Goal: Task Accomplishment & Management: Manage account settings

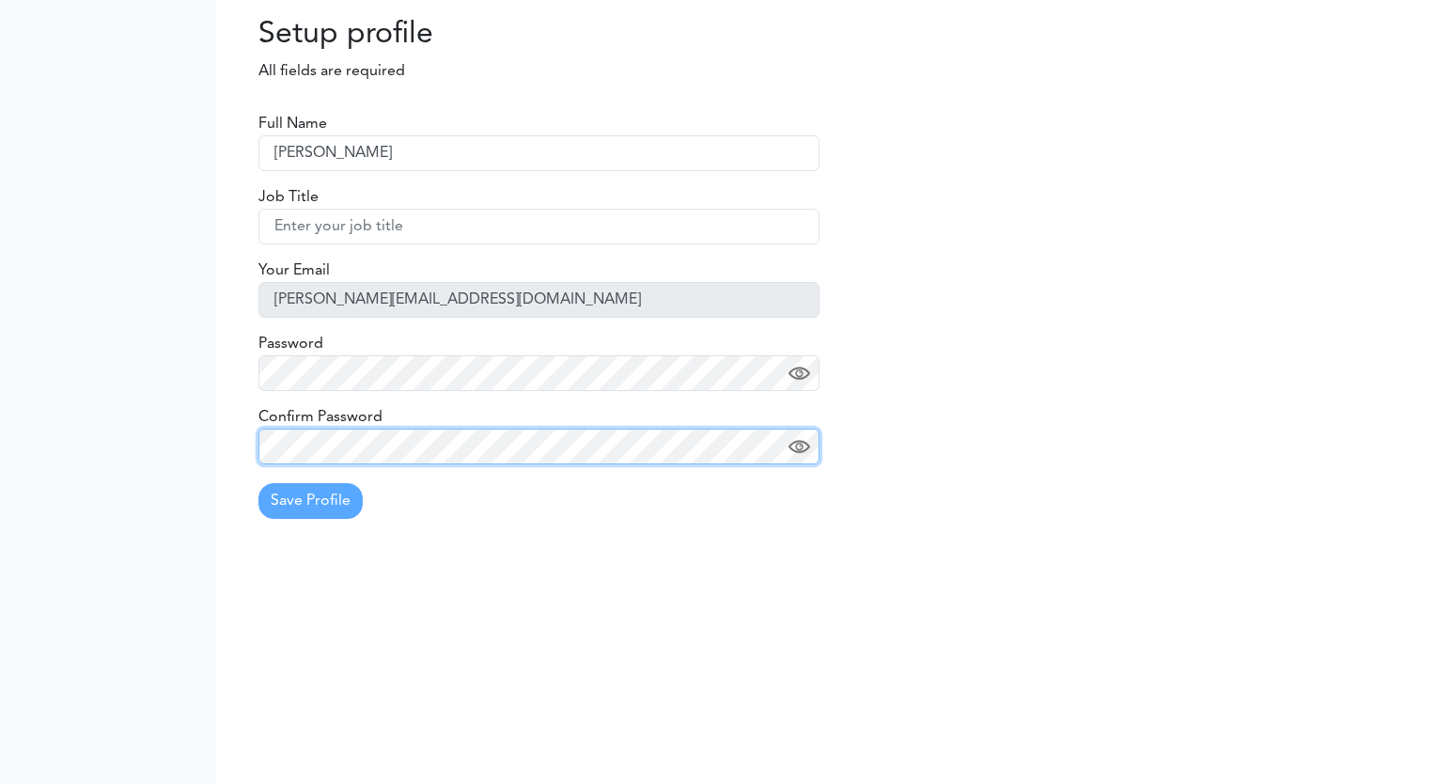
click at [0, 412] on body "Setting Settings Setting Dashboard Profile" at bounding box center [718, 392] width 1436 height 784
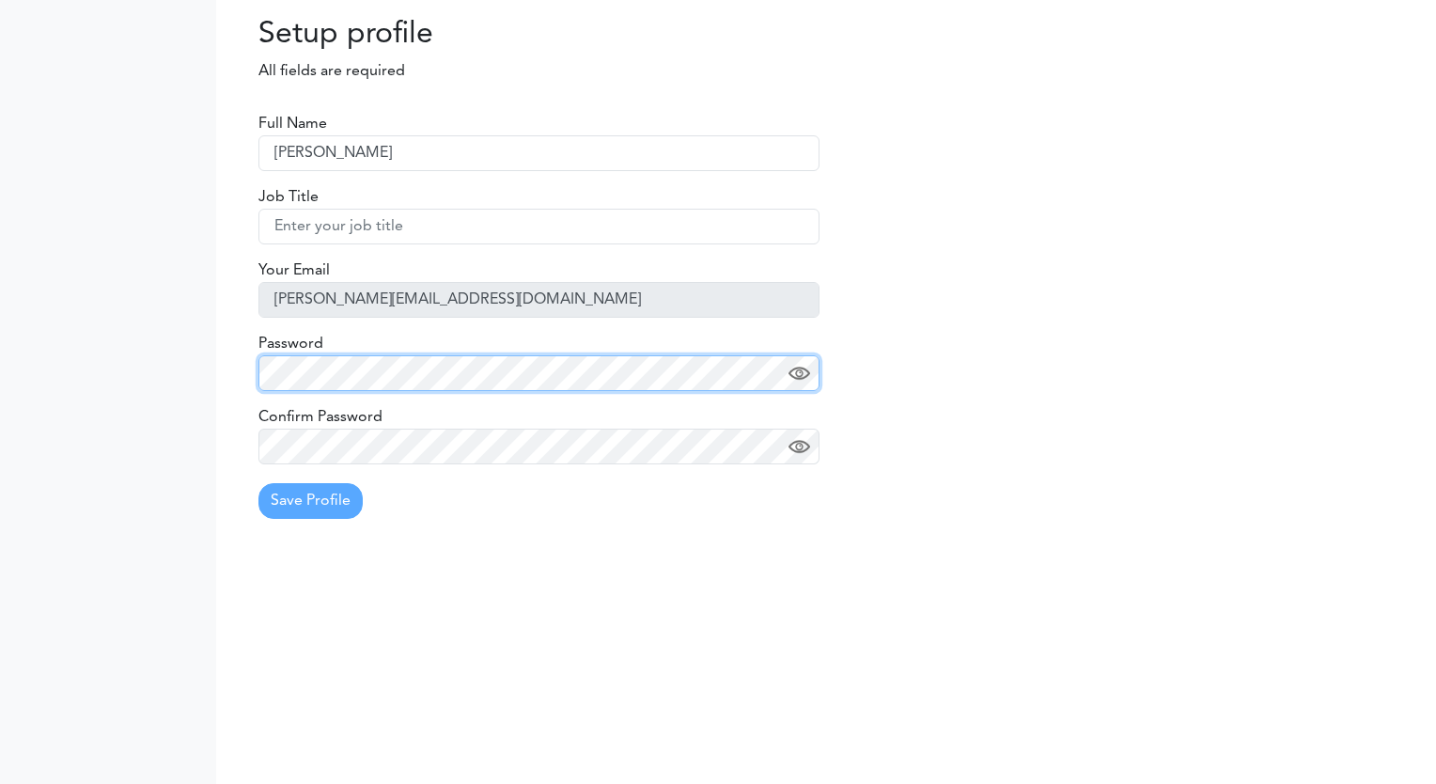
click at [75, 319] on body "Setting Settings Setting Dashboard Profile" at bounding box center [718, 392] width 1436 height 784
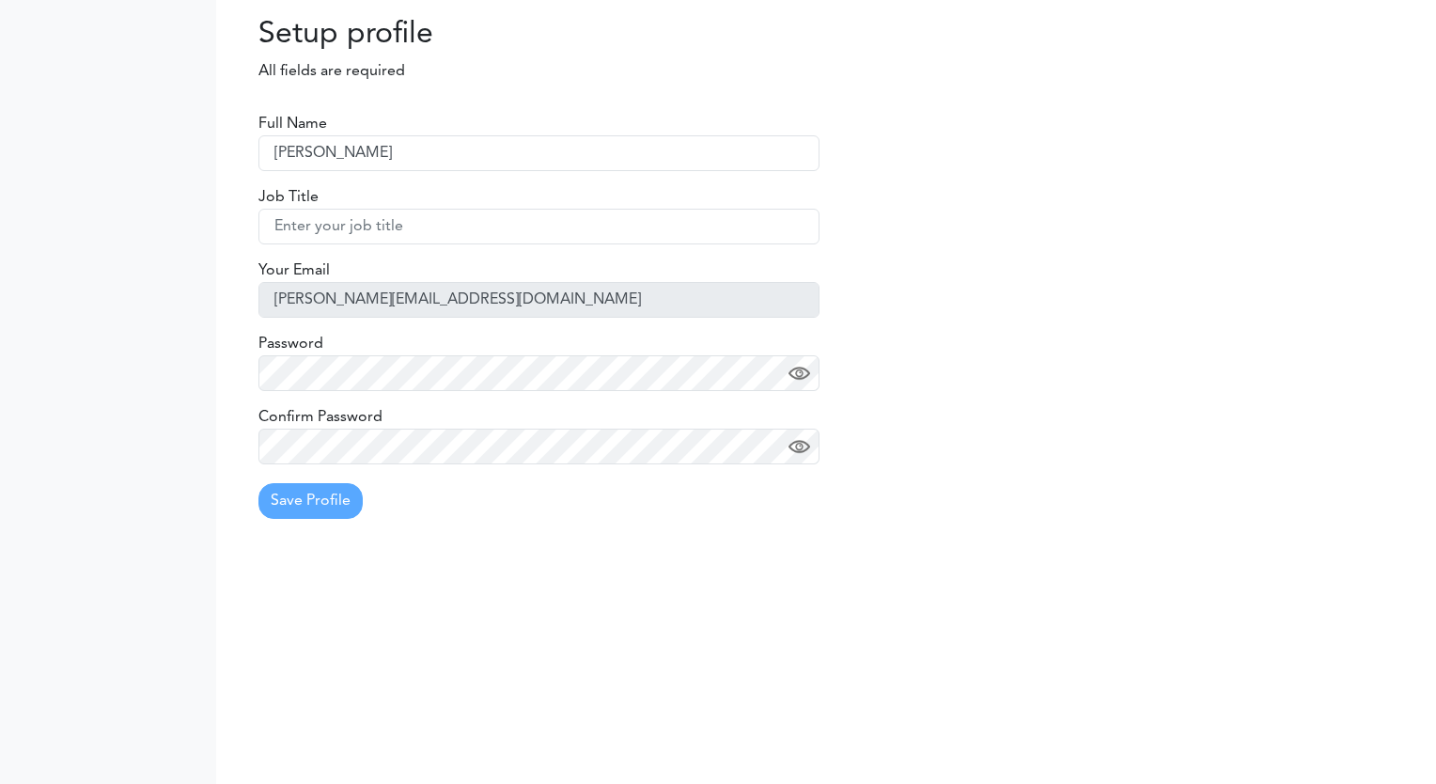
click at [799, 448] on img at bounding box center [799, 447] width 22 height 22
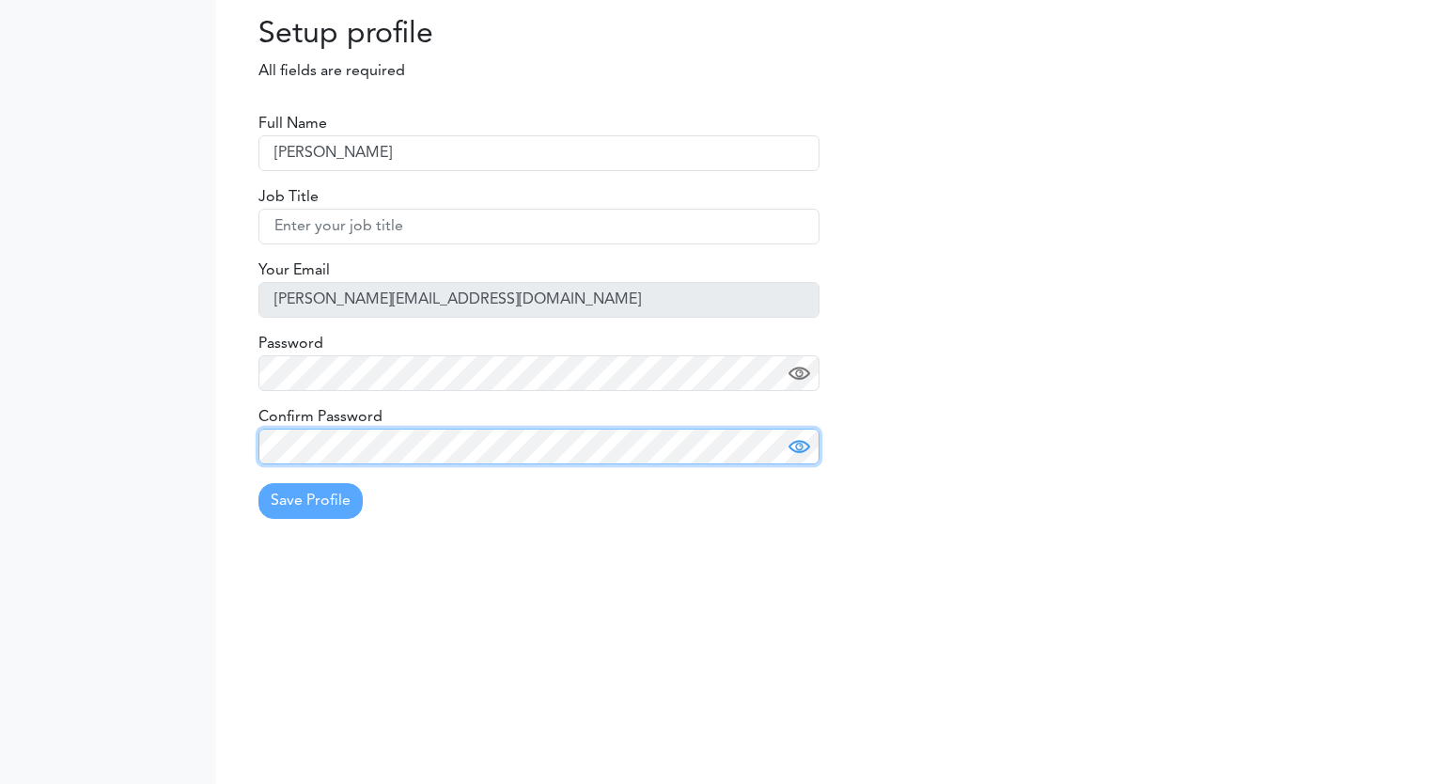
click at [224, 419] on div "Full Name Adrien MANCIET Job Title Your Email adrien.manciet@student.isae-supae…" at bounding box center [826, 300] width 1220 height 468
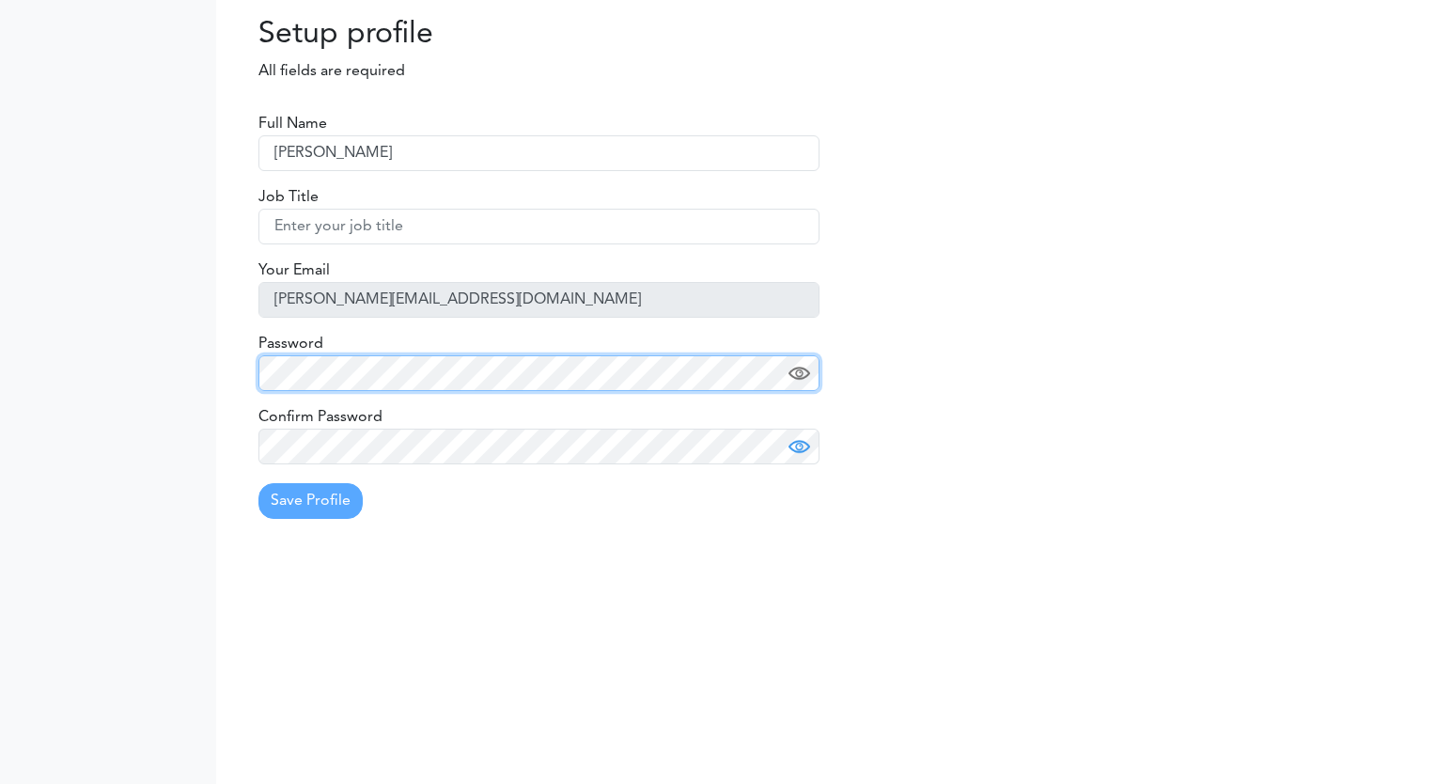
click at [193, 343] on body "Setting Settings Setting Dashboard Profile" at bounding box center [718, 392] width 1436 height 784
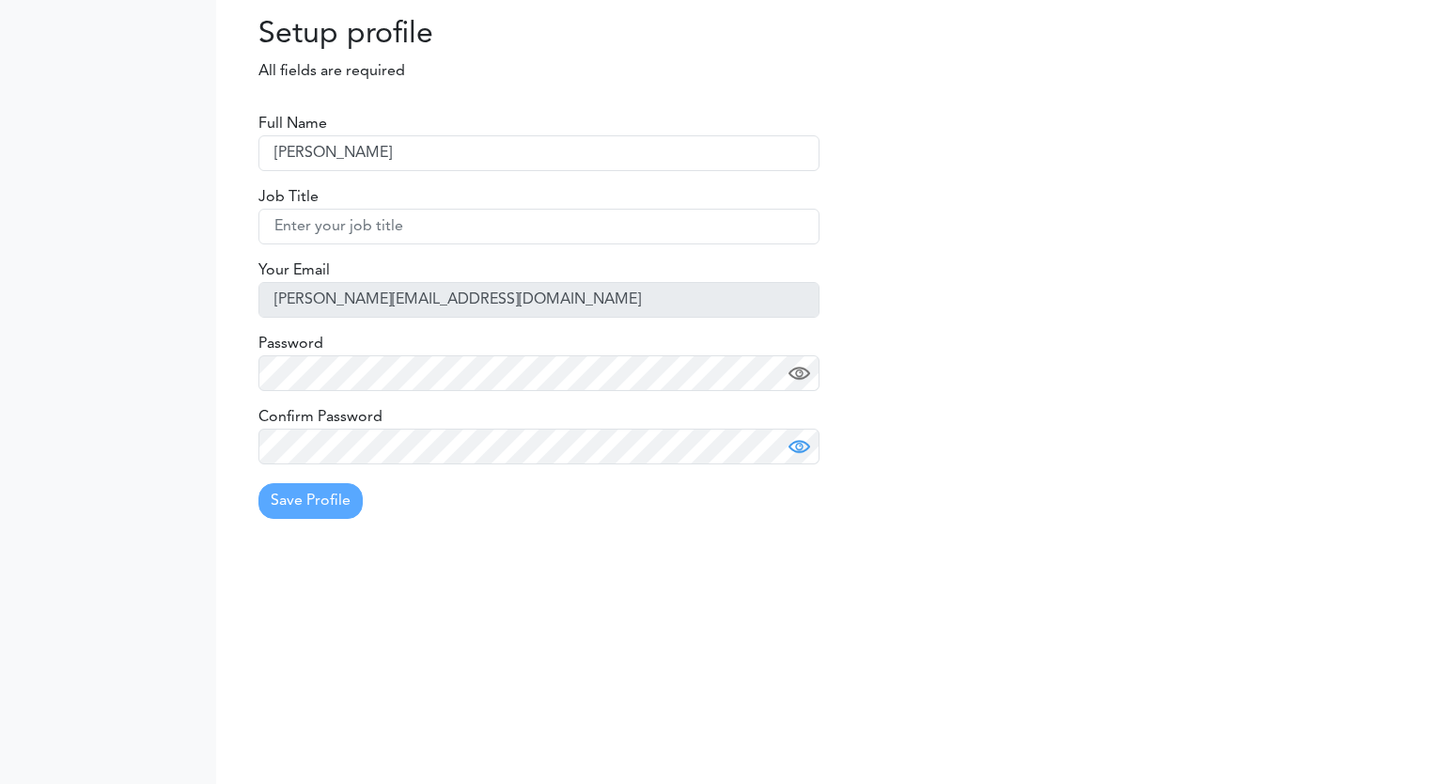
click at [792, 373] on img at bounding box center [799, 374] width 22 height 22
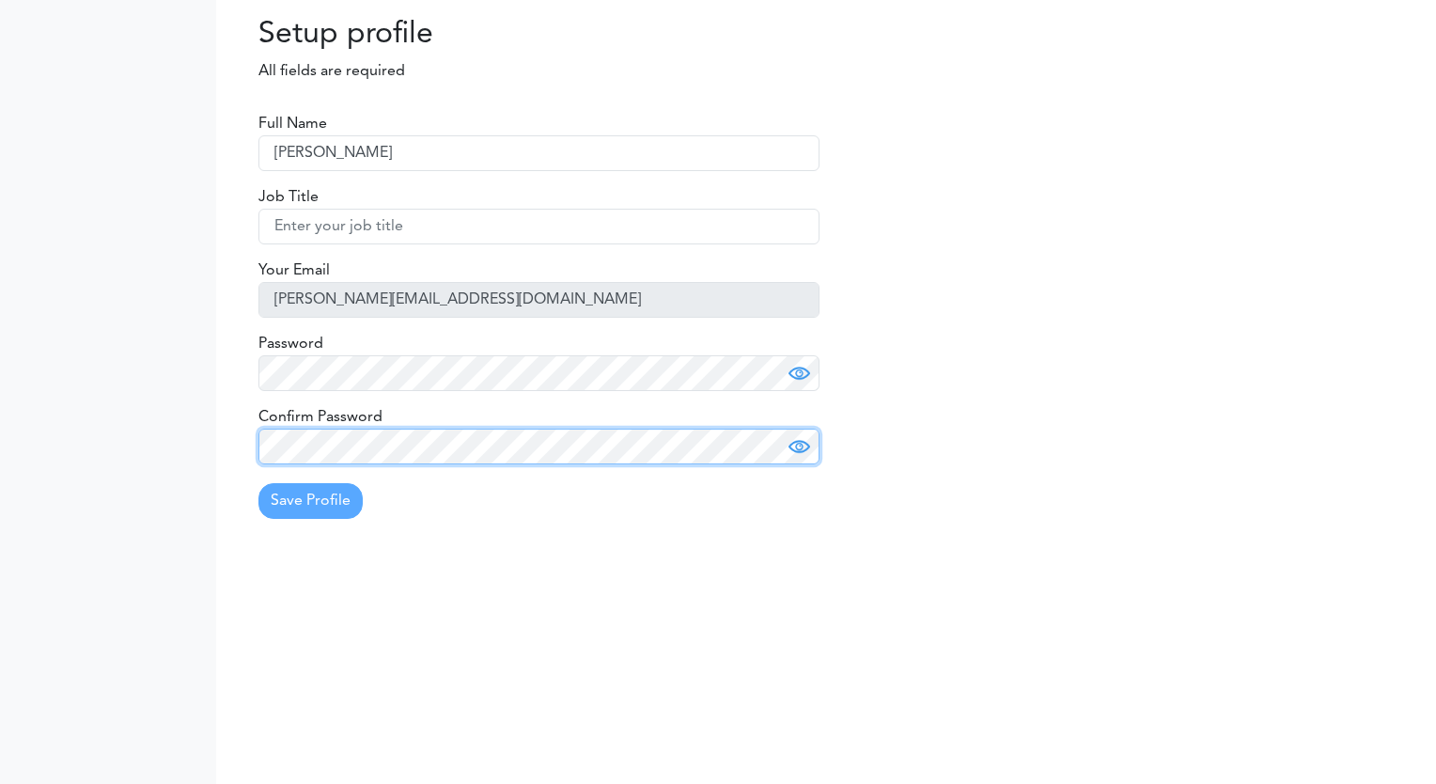
click at [184, 427] on body "Setting Settings Setting Dashboard Profile" at bounding box center [718, 392] width 1436 height 784
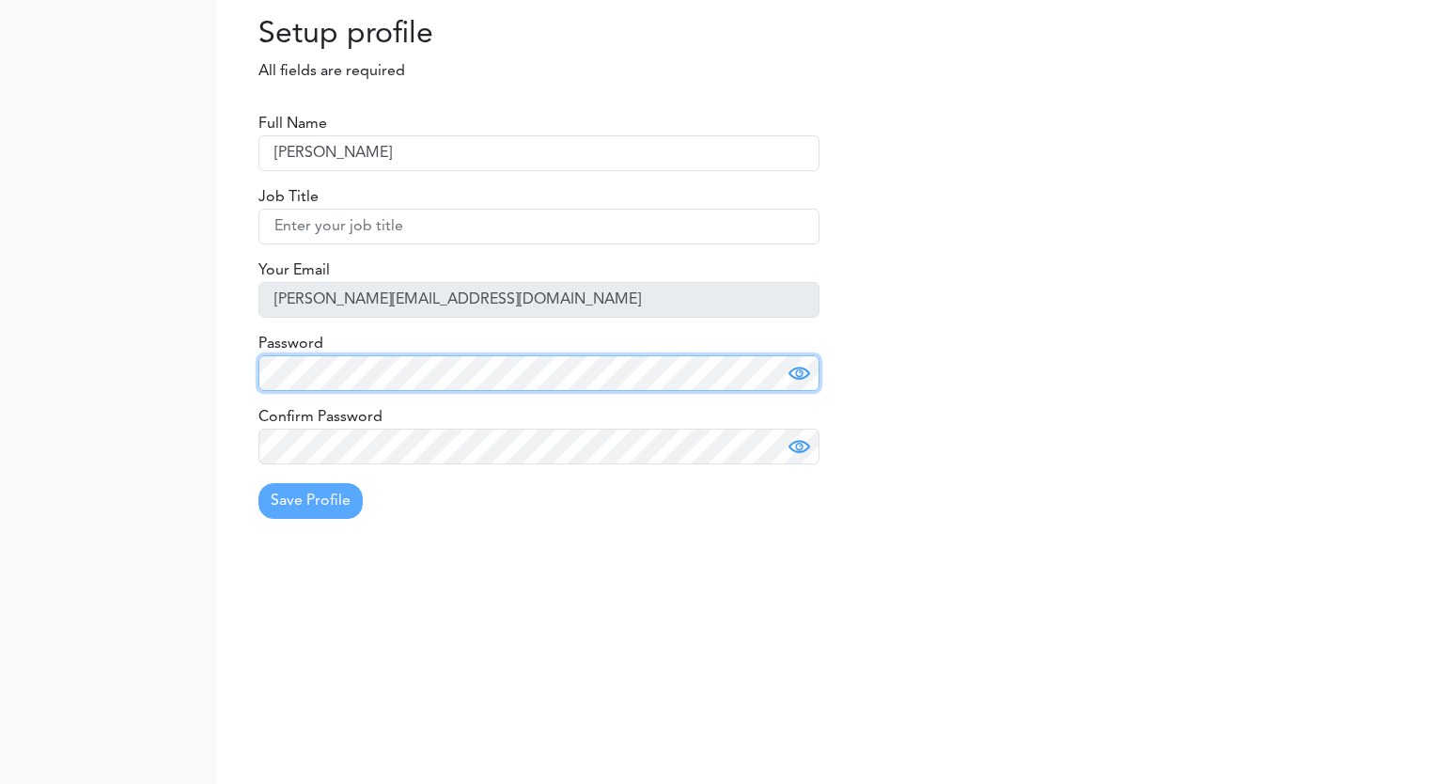
click at [243, 359] on div "Full Name Adrien MANCIET Job Title Your Email adrien.manciet@student.isae-supae…" at bounding box center [826, 300] width 1220 height 468
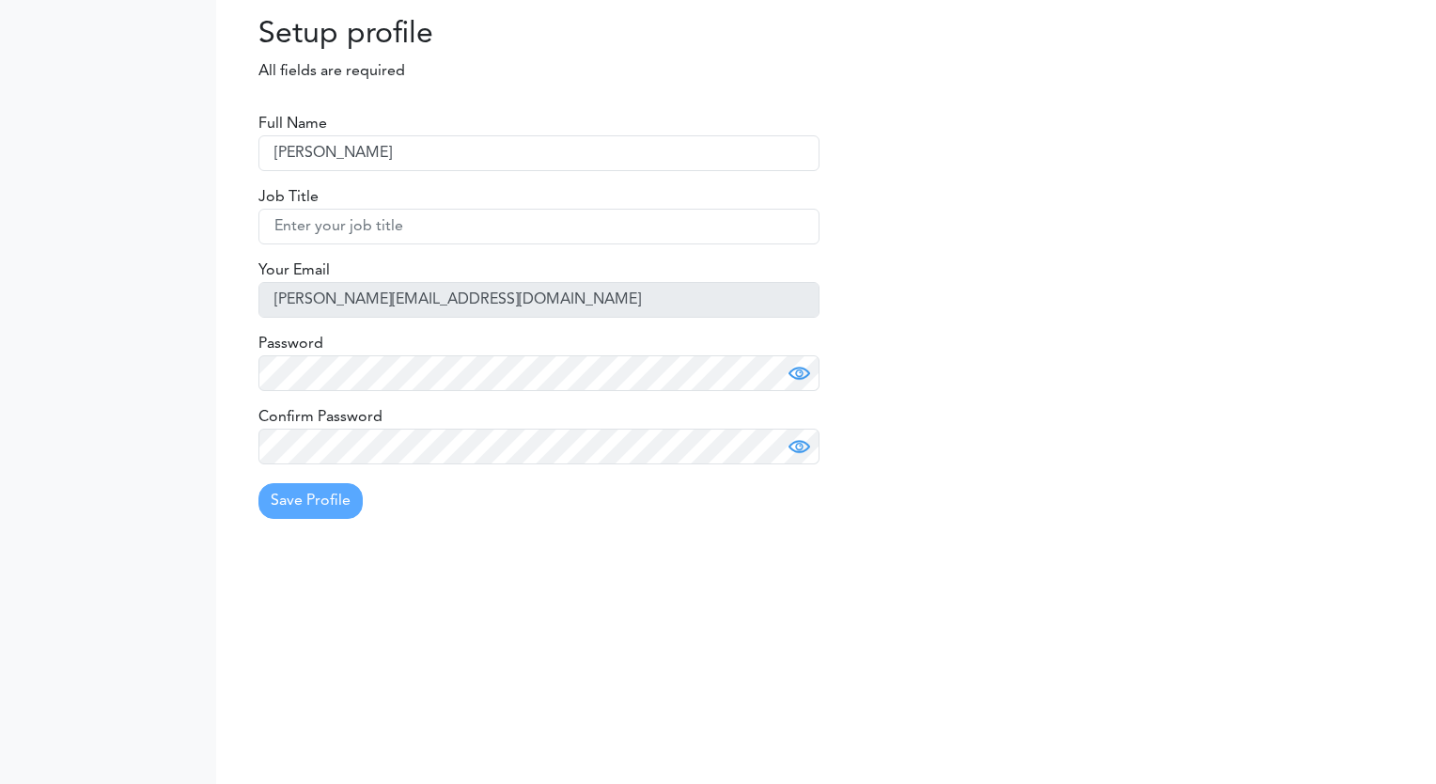
click at [463, 527] on div "Full Name Adrien MANCIET Job Title Your Email adrien.manciet@student.isae-supae…" at bounding box center [538, 314] width 589 height 440
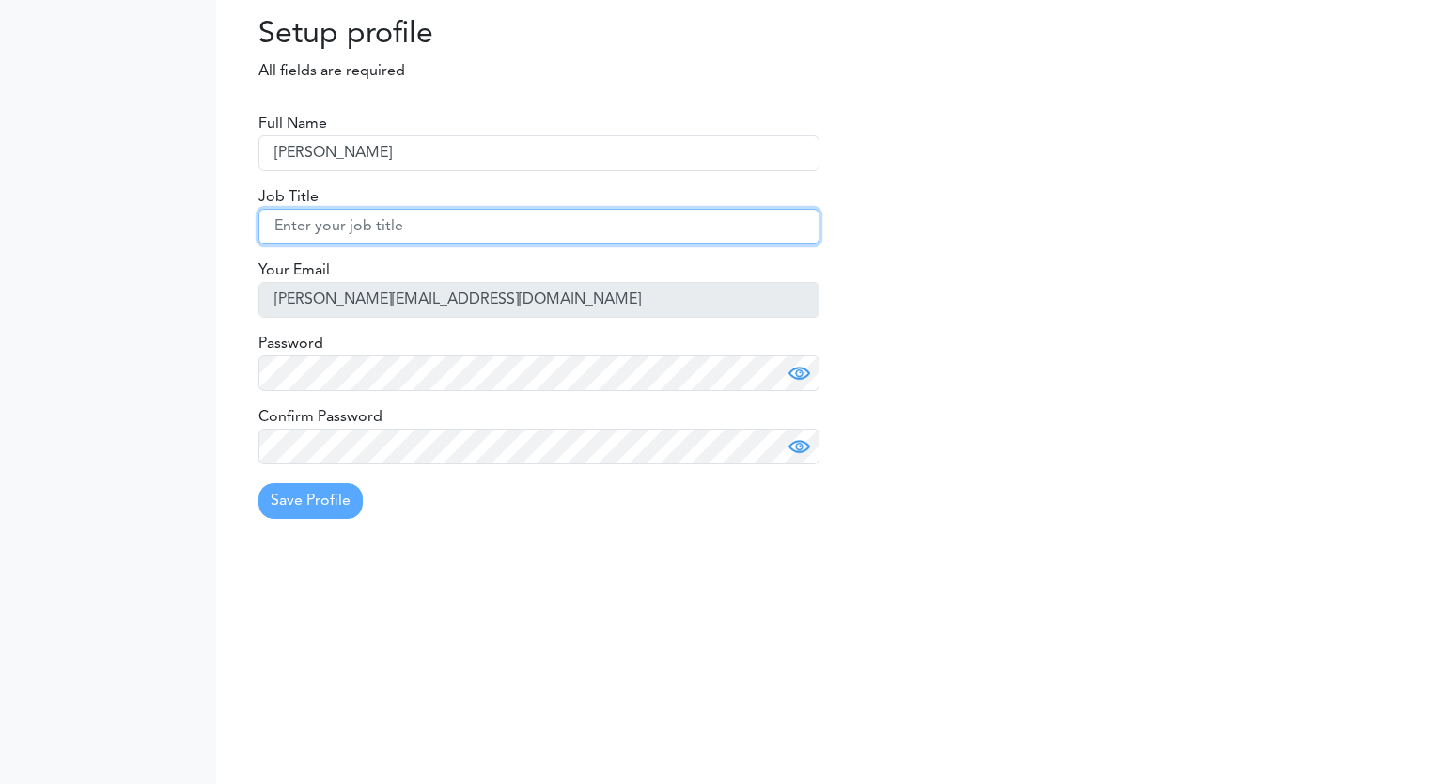
click at [361, 224] on input "text" at bounding box center [538, 227] width 561 height 36
type input "Etudiant"
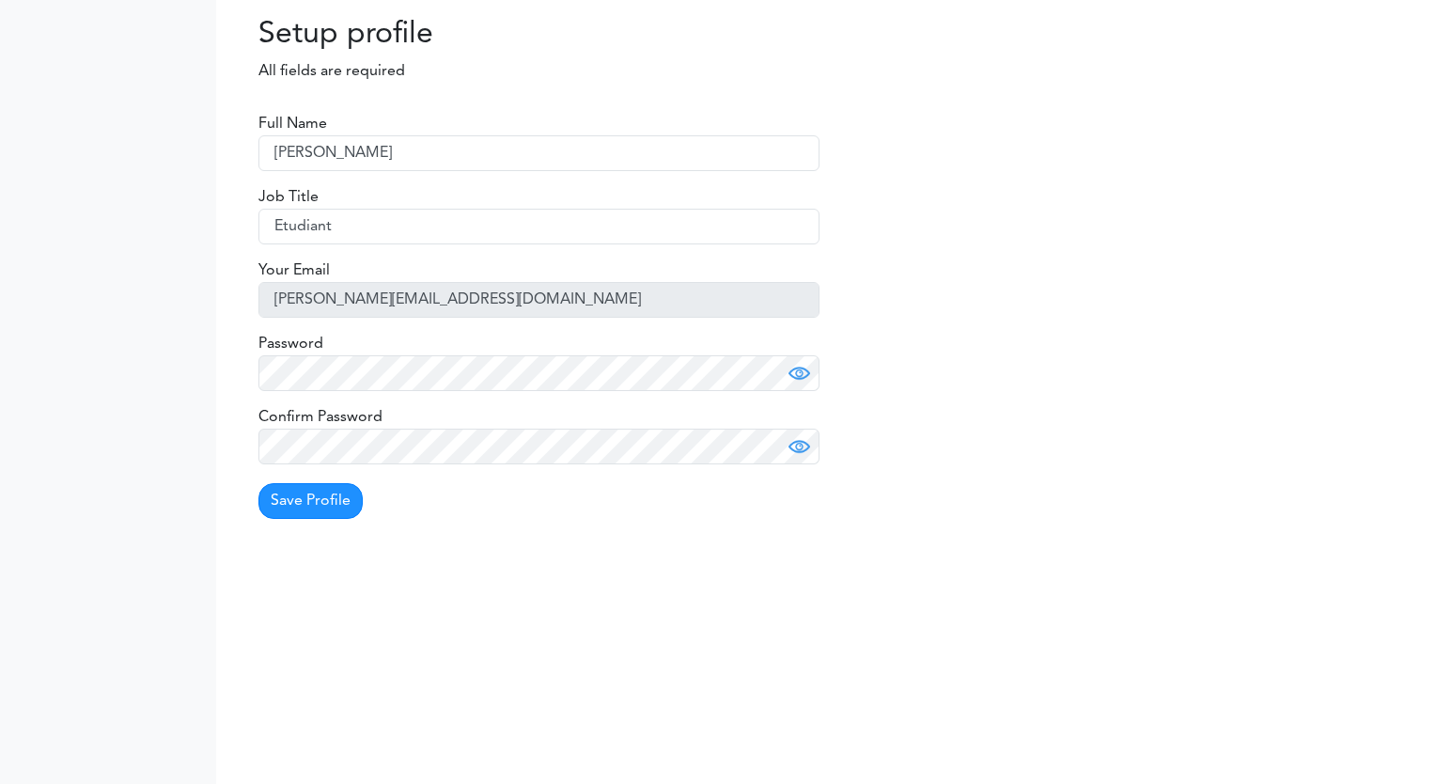
click at [419, 530] on div "Full Name Adrien MANCIET Job Title Etudiant Your Email adrien.manciet@student.i…" at bounding box center [538, 314] width 589 height 440
click at [292, 499] on button "Save Profile" at bounding box center [310, 501] width 104 height 36
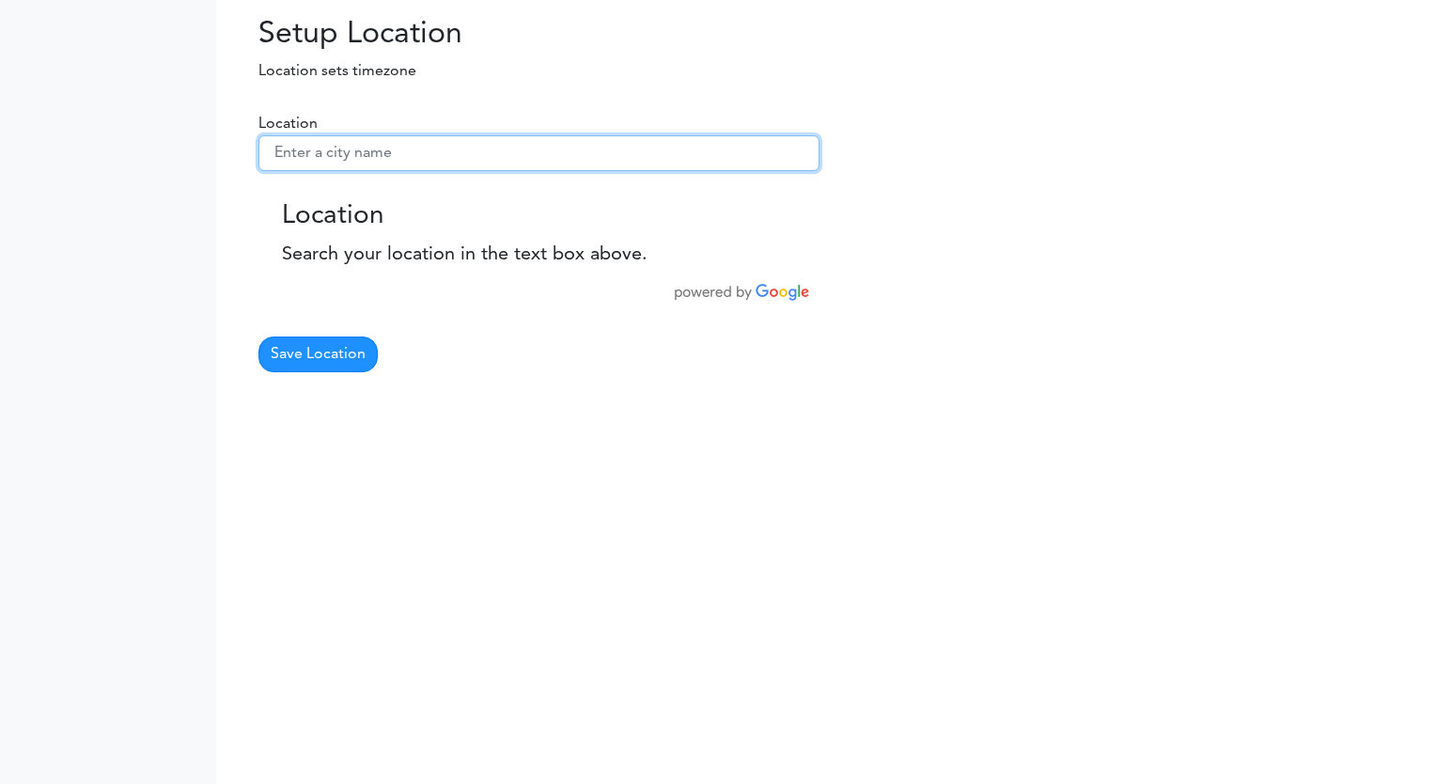
click at [419, 149] on input "text" at bounding box center [538, 153] width 561 height 36
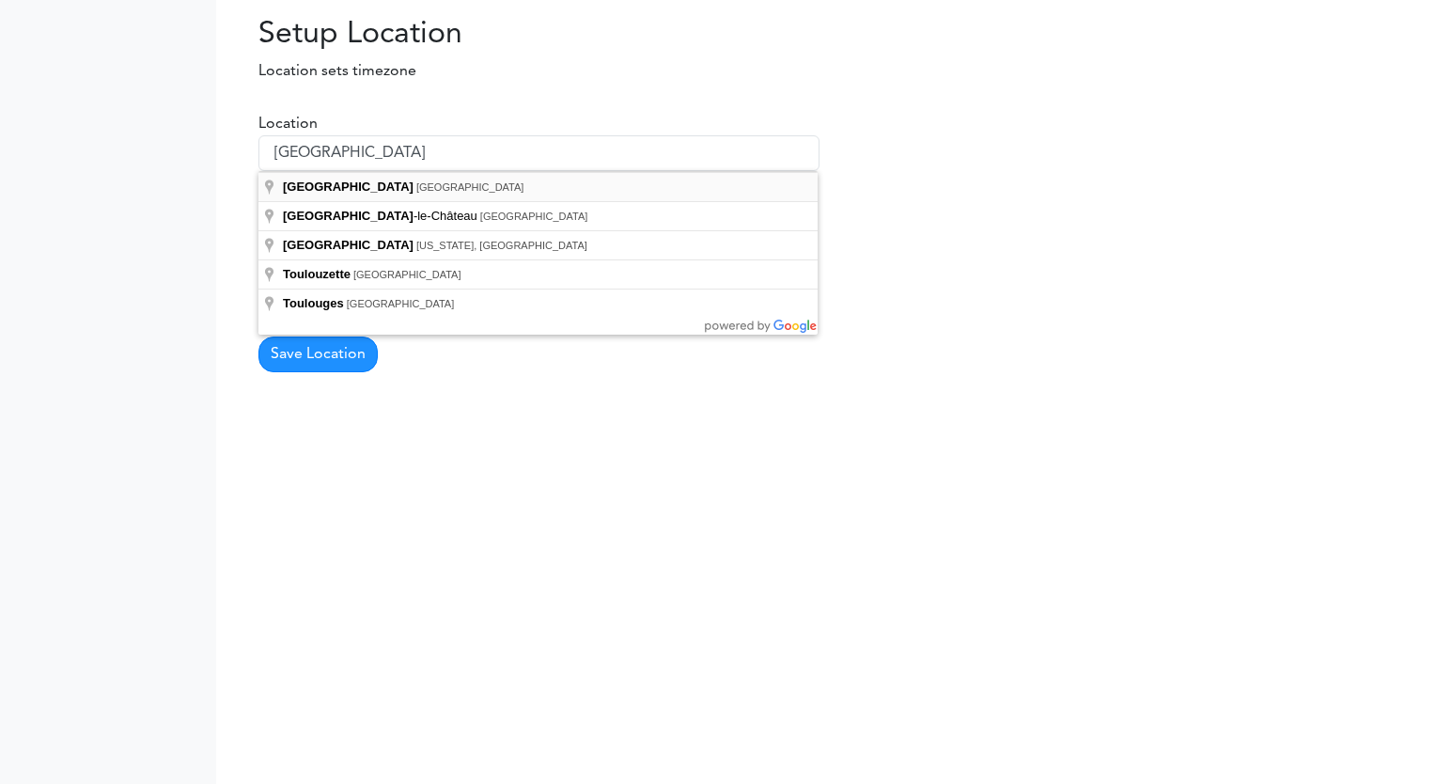
type input "Toulouse, France"
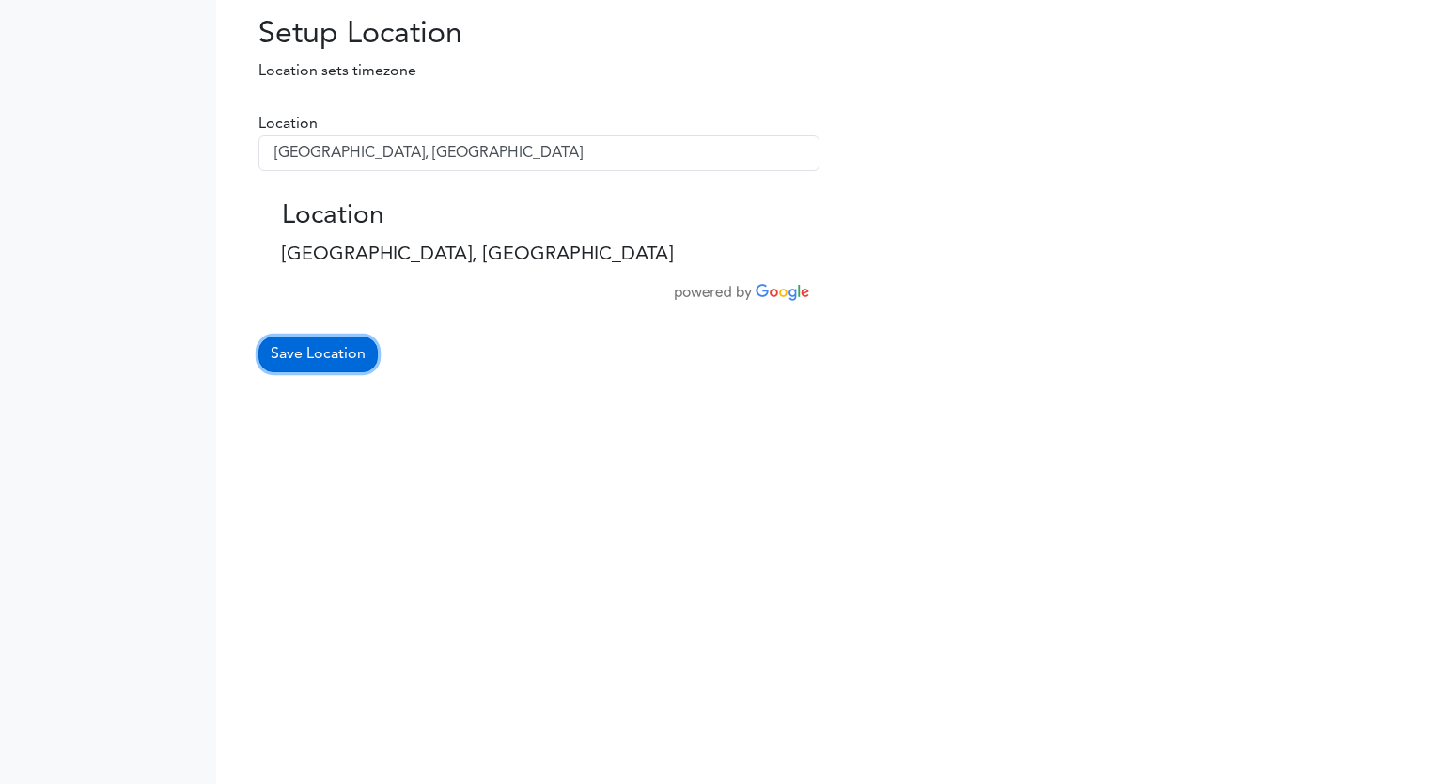
click at [339, 351] on button "Save Location" at bounding box center [317, 354] width 119 height 36
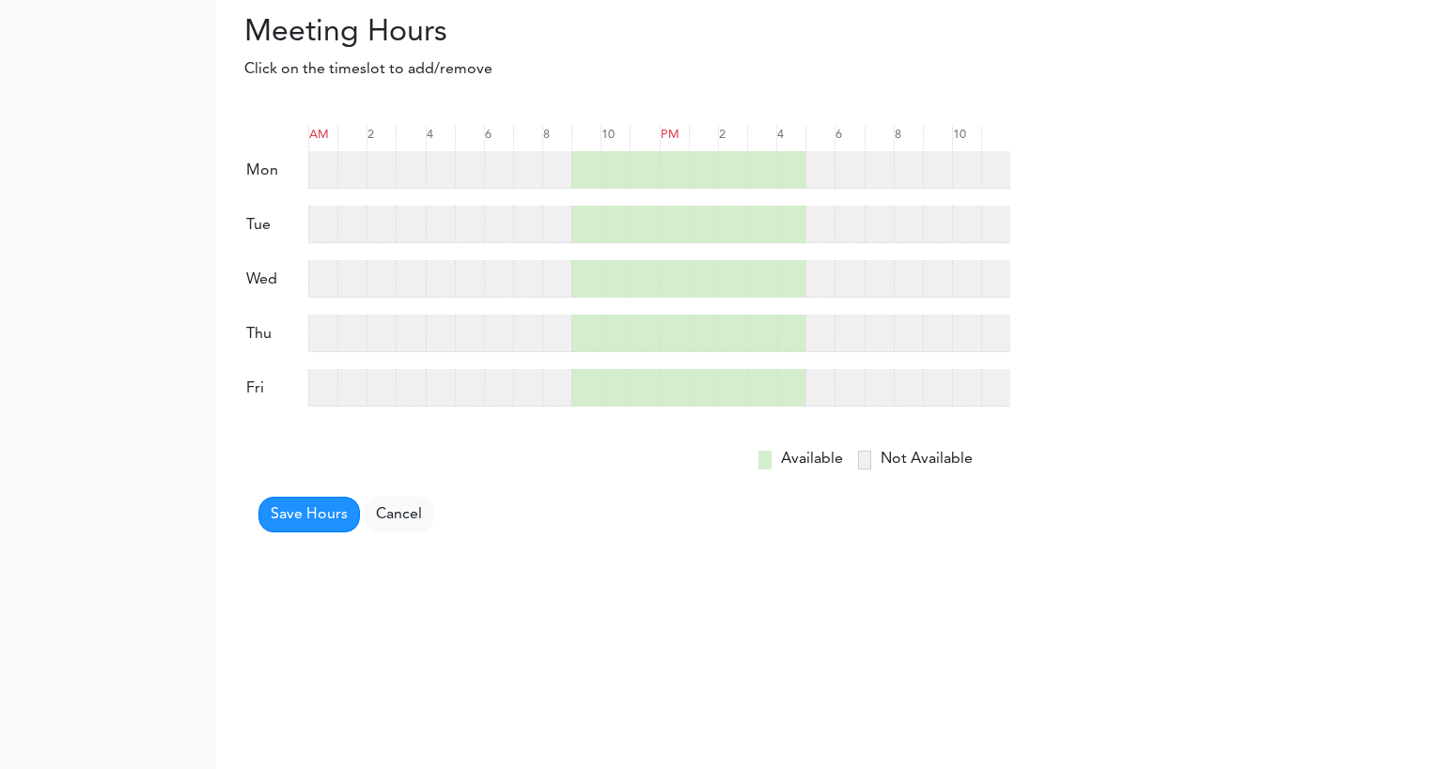
click at [740, 444] on div at bounding box center [627, 442] width 766 height 11
click at [332, 521] on button "Save Hours" at bounding box center [308, 515] width 101 height 36
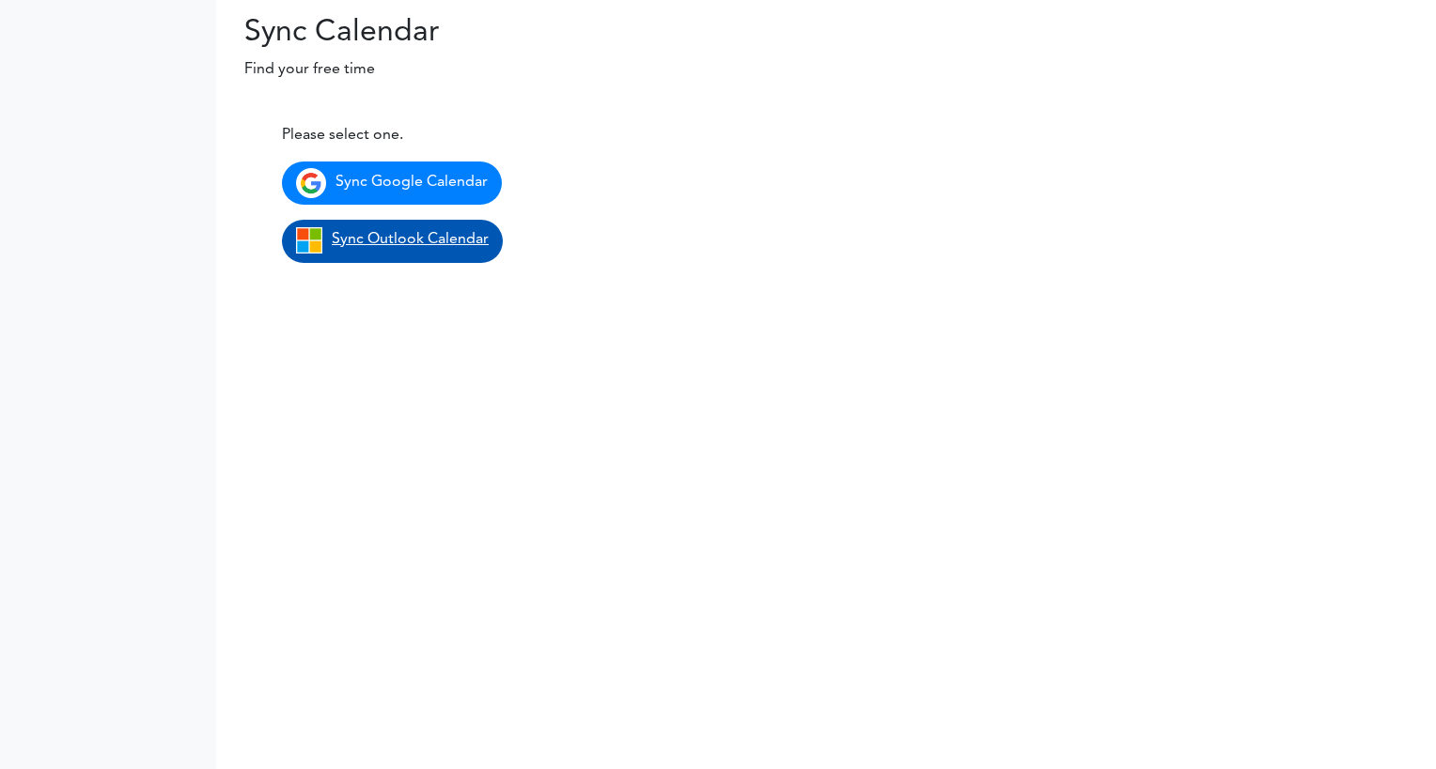
click at [445, 239] on span "Sync Outlook Calendar" at bounding box center [410, 239] width 157 height 15
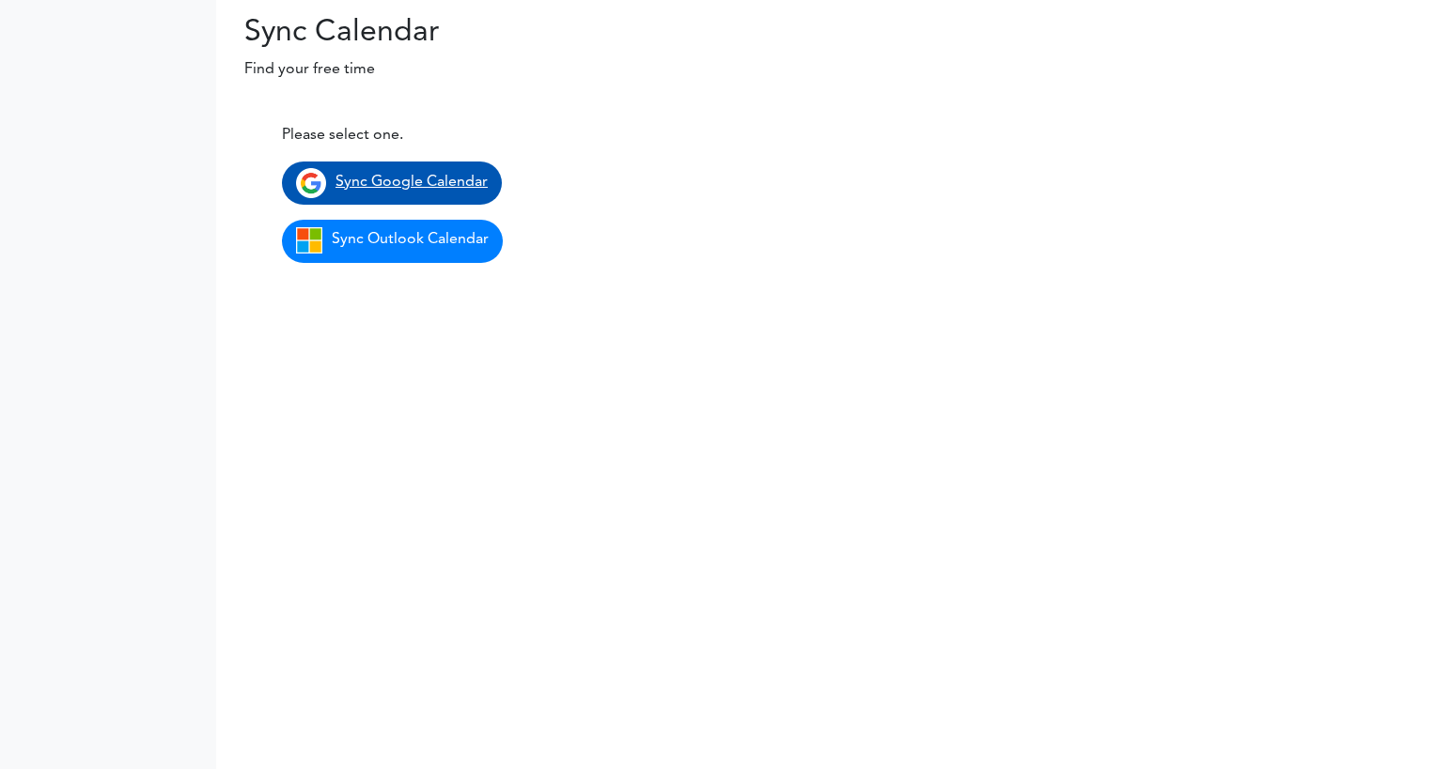
click at [441, 180] on span "Sync Google Calendar" at bounding box center [411, 182] width 152 height 15
click at [381, 191] on link "Sync Google Calendar" at bounding box center [392, 183] width 220 height 43
